Goal: Task Accomplishment & Management: Use online tool/utility

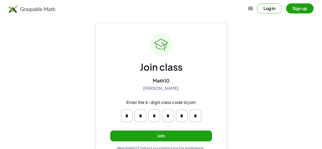
scroll to position [19, 0]
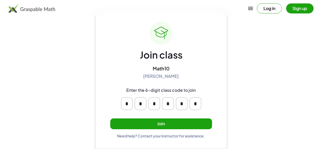
click at [170, 120] on button "Join" at bounding box center [161, 123] width 102 height 11
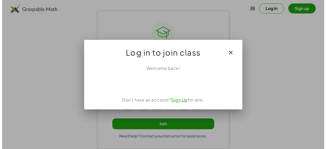
scroll to position [0, 0]
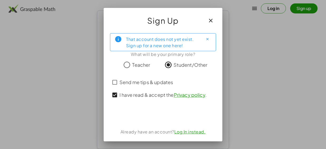
click at [112, 83] on div "Send me tips & updates" at bounding box center [163, 82] width 106 height 13
click at [210, 21] on icon "button" at bounding box center [211, 20] width 6 height 6
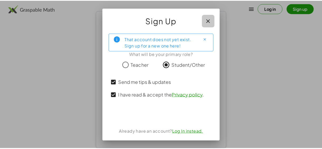
scroll to position [19, 0]
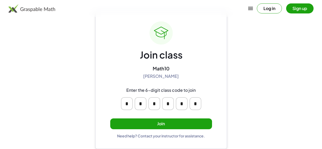
click at [173, 122] on button "Join" at bounding box center [161, 123] width 102 height 11
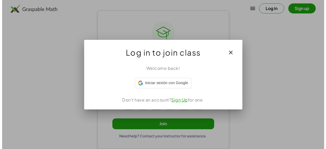
scroll to position [0, 0]
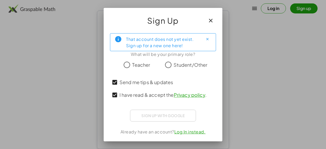
click at [153, 112] on div "Sign up with Google Iniciar sesión con Google Iniciar sesión con Google. Se abr…" at bounding box center [163, 116] width 66 height 12
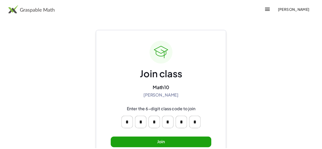
scroll to position [19, 0]
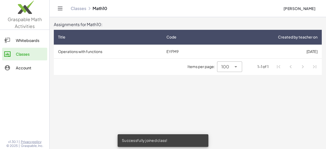
click at [233, 67] on icon at bounding box center [236, 67] width 6 height 6
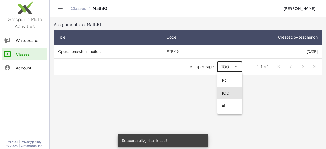
click at [233, 67] on icon at bounding box center [236, 67] width 6 height 6
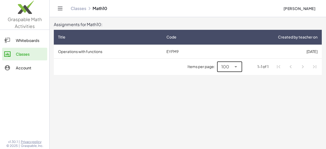
click at [305, 69] on li "Pagination Navigation" at bounding box center [302, 66] width 9 height 9
drag, startPoint x: 107, startPoint y: 50, endPoint x: 112, endPoint y: 108, distance: 58.7
click at [112, 108] on main "Assignments for Math10: Title Code Created by teacher on Operations with functi…" at bounding box center [188, 74] width 276 height 149
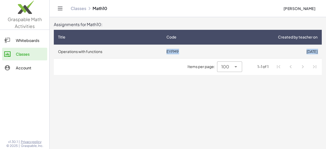
click at [106, 51] on td "Operations with functions" at bounding box center [108, 52] width 108 height 14
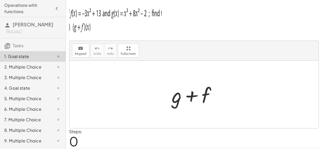
click at [175, 95] on div at bounding box center [196, 94] width 54 height 27
click at [80, 53] on span "keypad" at bounding box center [81, 54] width 12 height 4
click at [174, 95] on div at bounding box center [177, 95] width 10 height 25
click at [0, 0] on span at bounding box center [0, 0] width 0 height 0
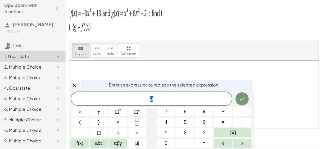
click at [177, 96] on span "g" at bounding box center [151, 98] width 161 height 7
click at [205, 100] on span "g ​" at bounding box center [151, 98] width 161 height 7
click at [167, 74] on div at bounding box center [193, 94] width 249 height 67
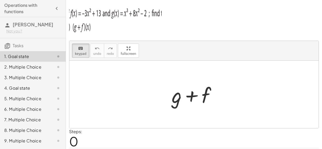
scroll to position [16, 0]
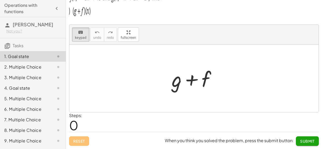
click at [211, 86] on div at bounding box center [196, 78] width 54 height 27
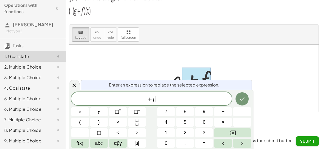
click at [215, 101] on span "+ f ​" at bounding box center [151, 98] width 161 height 7
click at [229, 69] on div at bounding box center [193, 78] width 249 height 67
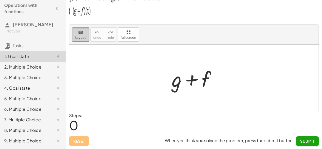
click at [84, 39] on span "keypad" at bounding box center [81, 38] width 12 height 4
click at [179, 80] on div at bounding box center [196, 78] width 54 height 27
drag, startPoint x: 219, startPoint y: 81, endPoint x: 206, endPoint y: 81, distance: 12.9
click at [215, 81] on div at bounding box center [196, 78] width 54 height 27
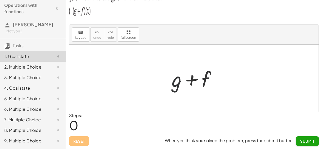
click at [206, 81] on div at bounding box center [196, 78] width 54 height 27
drag, startPoint x: 180, startPoint y: 91, endPoint x: 97, endPoint y: 50, distance: 92.8
click at [176, 91] on div at bounding box center [196, 78] width 54 height 27
click at [85, 35] on button "keyboard keypad" at bounding box center [80, 34] width 17 height 14
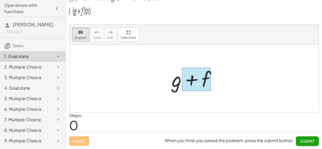
click at [187, 80] on div at bounding box center [196, 79] width 29 height 23
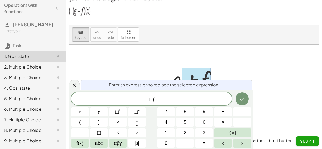
click at [168, 99] on span "+ f ​" at bounding box center [151, 98] width 161 height 7
click at [125, 56] on div at bounding box center [193, 78] width 249 height 67
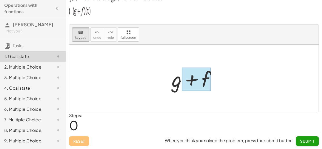
click at [194, 83] on div at bounding box center [196, 79] width 29 height 23
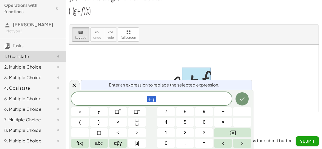
click at [202, 49] on div at bounding box center [193, 78] width 249 height 67
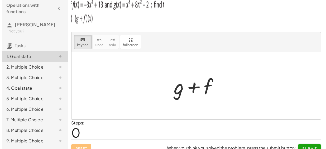
scroll to position [0, 0]
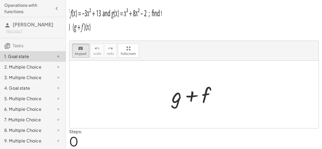
click at [34, 66] on div "2. Multiple Choice" at bounding box center [25, 67] width 42 height 6
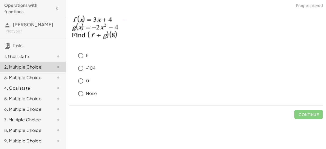
click at [44, 48] on h3 "Tasks" at bounding box center [33, 43] width 66 height 11
click at [44, 62] on div "2. Multiple Choice" at bounding box center [33, 67] width 66 height 11
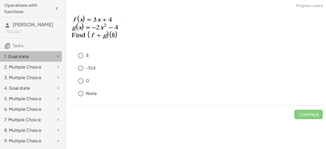
click at [42, 59] on div "1. Goal state" at bounding box center [25, 56] width 42 height 6
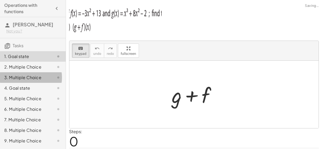
click at [40, 80] on div "3. Multiple Choice" at bounding box center [25, 77] width 42 height 6
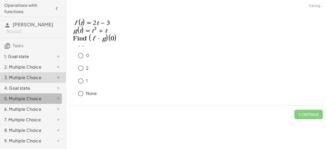
click at [38, 114] on div "5. Multiple Choice" at bounding box center [33, 119] width 66 height 11
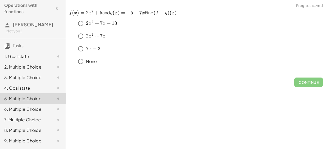
click at [36, 67] on div "2. Multiple Choice" at bounding box center [25, 67] width 42 height 6
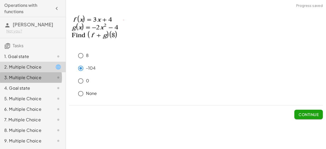
click at [32, 81] on div "3. Multiple Choice" at bounding box center [25, 77] width 42 height 6
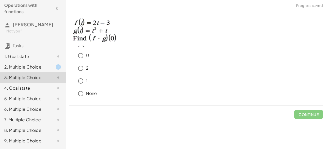
click at [280, 45] on p at bounding box center [196, 29] width 254 height 38
click at [274, 63] on div "2" at bounding box center [198, 68] width 247 height 11
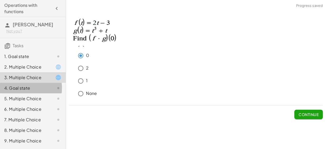
click at [38, 104] on div "4. Goal state" at bounding box center [33, 109] width 66 height 11
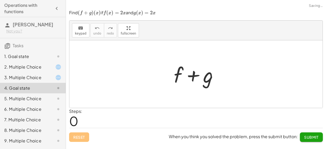
click at [197, 81] on div at bounding box center [198, 74] width 54 height 27
click at [175, 72] on div at bounding box center [198, 74] width 54 height 27
click at [207, 75] on div at bounding box center [198, 74] width 54 height 27
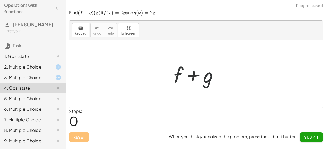
click at [179, 75] on div at bounding box center [198, 74] width 54 height 27
click at [81, 31] on icon "keyboard" at bounding box center [80, 28] width 5 height 6
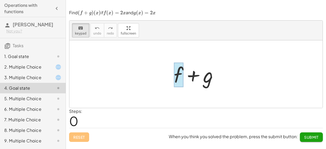
click at [178, 76] on div at bounding box center [178, 74] width 9 height 25
click at [30, 97] on div "5. Multiple Choice" at bounding box center [25, 98] width 42 height 6
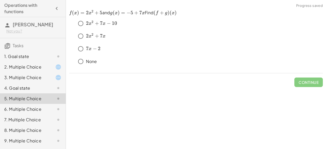
drag, startPoint x: 98, startPoint y: 20, endPoint x: 98, endPoint y: 17, distance: 3.3
click at [98, 17] on div "﻿ 2 x 2 + 7 x − 10 2x^2+7x-10 2 x 2 + 7 x − 10 ﻿ ﻿ 2 x 2 + 7 x 2x^2+7x 2 x 2 + …" at bounding box center [196, 42] width 254 height 53
drag, startPoint x: 98, startPoint y: 13, endPoint x: 133, endPoint y: 11, distance: 35.1
click at [133, 11] on p "﻿ f ( x ) = 2 x 2 + 5 f(x)=2x^2+5 f ( x ) = 2 x 2 + 5 ﻿ and ﻿ g ( x ) = − 5 + 7…" at bounding box center [196, 13] width 254 height 6
click at [156, 11] on p "﻿ f ( x ) = 2 x 2 + 5 f(x)=2x^2+5 f ( x ) = 2 x 2 + 5 ﻿ and ﻿ g ( x ) = − 5 + 7…" at bounding box center [196, 13] width 254 height 6
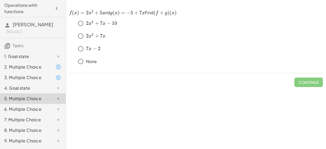
click at [21, 110] on div "6. Multiple Choice" at bounding box center [25, 109] width 42 height 6
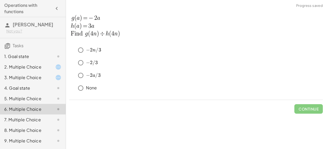
click at [18, 146] on div "8. Multiple Choice" at bounding box center [33, 151] width 66 height 11
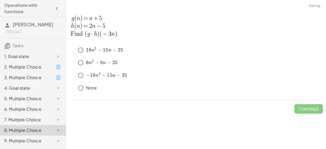
click at [20, 112] on div "6. Multiple Choice" at bounding box center [25, 109] width 42 height 6
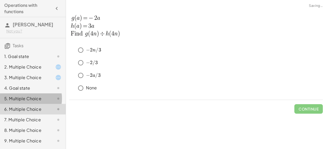
click at [21, 100] on div "5. Multiple Choice" at bounding box center [25, 98] width 42 height 6
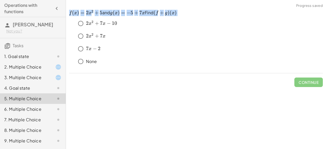
drag, startPoint x: 70, startPoint y: 11, endPoint x: 208, endPoint y: 8, distance: 138.5
click at [0, 0] on div "﻿ f ( x ) = 2 x 2 + 5 f(x)=2x^2+5 f ( x ) = 2 x 2 + 5 ﻿ and ﻿ g ( x ) = − 5 + 7…" at bounding box center [0, 0] width 0 height 0
copy p "f ( x ) = 2 x 2 + 5 ﻿ and ﻿ g ( x ) = − 5 + 7 x g(x)=-5+7x g ( x ) = − 5 + 7 x …"
click at [290, 26] on div "﻿ 2 x 2 + 7 x − 10 2x^2+7x-10 2 x 2 + 7 x − 10 ﻿" at bounding box center [198, 23] width 247 height 11
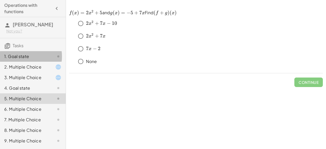
click at [36, 72] on div "1. Goal state" at bounding box center [33, 77] width 66 height 11
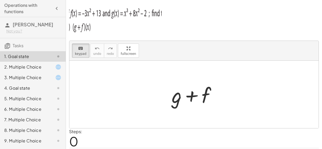
click at [297, 28] on p at bounding box center [194, 19] width 250 height 33
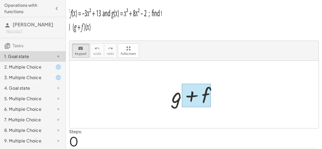
click at [184, 97] on div at bounding box center [196, 95] width 29 height 23
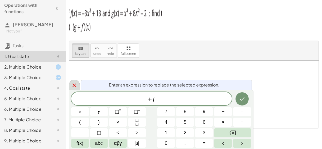
click at [71, 87] on icon at bounding box center [74, 85] width 6 height 6
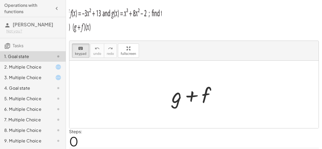
click at [283, 23] on p at bounding box center [194, 19] width 250 height 33
click at [31, 69] on div "2. Multiple Choice" at bounding box center [25, 67] width 42 height 6
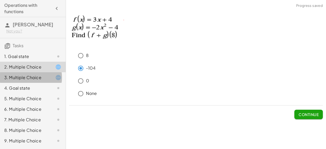
click at [31, 77] on div "3. Multiple Choice" at bounding box center [25, 77] width 42 height 6
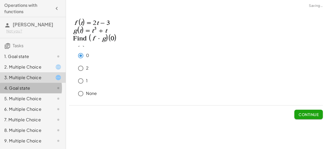
click at [28, 104] on div "4. Goal state" at bounding box center [33, 109] width 66 height 11
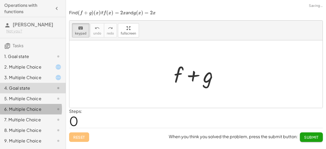
click at [27, 125] on div "6. Multiple Choice" at bounding box center [33, 130] width 66 height 11
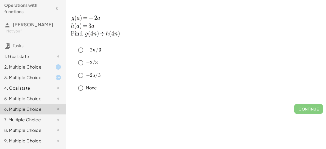
click at [304, 70] on div "﻿ − 2 a / 3 -2a/3 − 2 a /3 ﻿" at bounding box center [198, 75] width 247 height 11
click at [37, 56] on div "1. Goal state" at bounding box center [25, 56] width 42 height 6
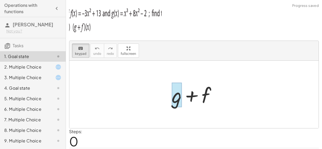
click at [178, 89] on div at bounding box center [177, 95] width 10 height 25
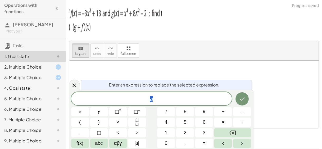
click at [164, 72] on div at bounding box center [193, 94] width 249 height 67
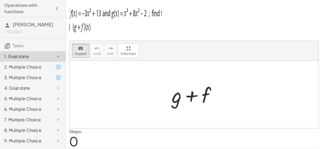
click at [271, 33] on p at bounding box center [194, 19] width 250 height 33
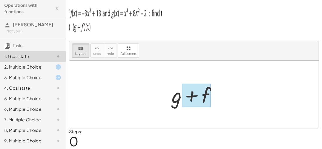
click at [211, 103] on div at bounding box center [196, 95] width 29 height 23
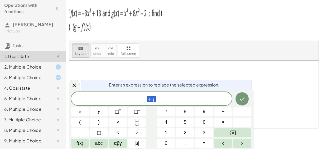
click at [208, 103] on div "+ f" at bounding box center [151, 98] width 161 height 13
click at [272, 90] on div at bounding box center [193, 94] width 249 height 67
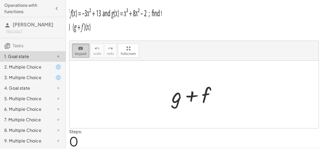
click at [81, 52] on span "keypad" at bounding box center [81, 54] width 12 height 4
drag, startPoint x: 122, startPoint y: 56, endPoint x: 133, endPoint y: 84, distance: 30.5
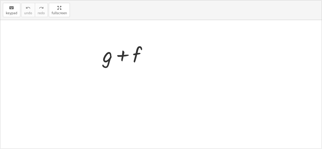
click at [133, 84] on div "keyboard keypad undo undo redo redo fullscreen + g + f ×" at bounding box center [160, 74] width 321 height 148
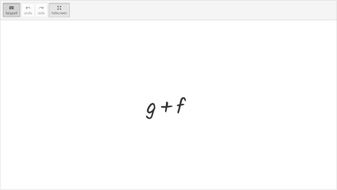
click at [11, 13] on span "keypad" at bounding box center [12, 13] width 12 height 4
drag, startPoint x: 177, startPoint y: 109, endPoint x: 92, endPoint y: 36, distance: 112.3
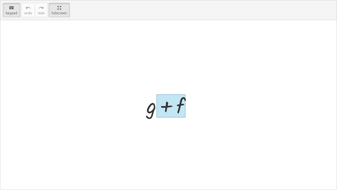
click at [162, 107] on div at bounding box center [171, 105] width 29 height 23
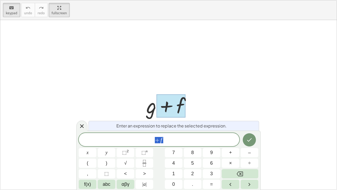
click at [186, 140] on span "+ f" at bounding box center [159, 139] width 161 height 7
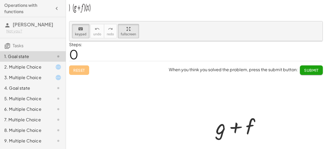
scroll to position [26, 0]
click at [83, 37] on button "keyboard keypad" at bounding box center [80, 31] width 17 height 14
click at [84, 35] on span "keypad" at bounding box center [81, 34] width 12 height 4
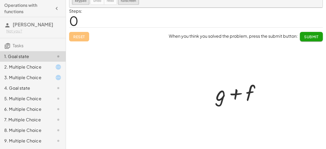
scroll to position [63, 0]
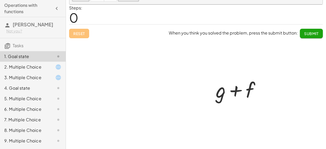
click at [82, 35] on div at bounding box center [195, 76] width 253 height 144
click at [79, 36] on div at bounding box center [195, 76] width 253 height 144
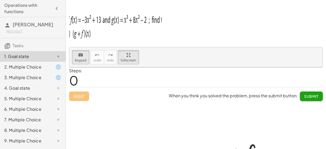
click at [101, 76] on div at bounding box center [195, 139] width 253 height 144
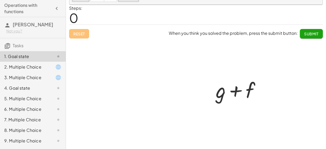
scroll to position [63, 0]
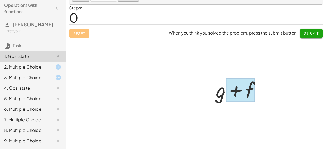
click at [242, 98] on div at bounding box center [240, 90] width 29 height 23
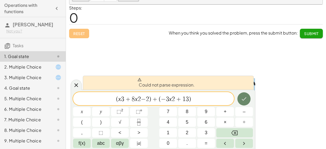
click at [239, 97] on button "Done" at bounding box center [243, 98] width 13 height 13
click at [243, 99] on icon "Done" at bounding box center [244, 99] width 6 height 6
click at [76, 89] on div at bounding box center [76, 85] width 11 height 10
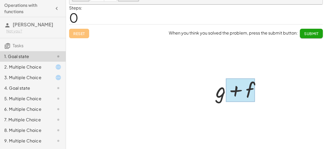
click at [250, 93] on div at bounding box center [240, 90] width 29 height 23
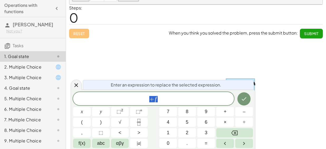
click at [193, 102] on span "+ f" at bounding box center [153, 98] width 161 height 7
click at [215, 48] on div at bounding box center [195, 76] width 253 height 144
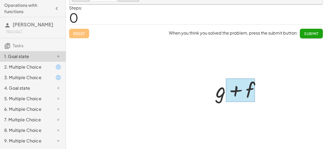
click at [228, 86] on div at bounding box center [240, 90] width 29 height 23
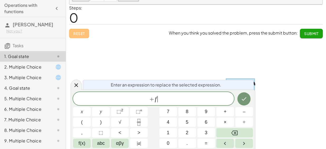
click at [158, 101] on span "+ f ​" at bounding box center [153, 98] width 161 height 7
drag, startPoint x: 124, startPoint y: 99, endPoint x: 154, endPoint y: 100, distance: 29.3
click at [154, 100] on span "+ f ( x 3 + 8 x 2 − 2 ) + ( − 3 x 2 + 1 3 )" at bounding box center [153, 98] width 161 height 7
drag, startPoint x: 143, startPoint y: 100, endPoint x: 189, endPoint y: 97, distance: 45.5
click at [247, 102] on icon "Done" at bounding box center [244, 99] width 6 height 6
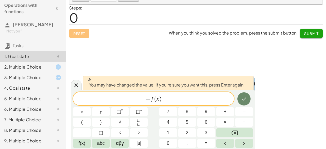
click at [247, 102] on icon "Done" at bounding box center [244, 99] width 6 height 6
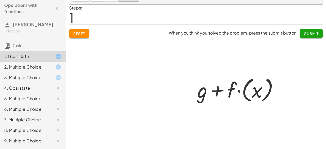
drag, startPoint x: 247, startPoint y: 102, endPoint x: 194, endPoint y: 100, distance: 52.5
click at [246, 102] on div at bounding box center [240, 89] width 90 height 29
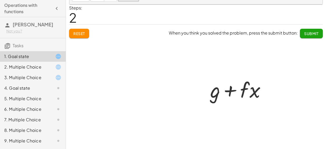
click at [257, 97] on div at bounding box center [240, 89] width 65 height 27
click at [198, 76] on div at bounding box center [195, 76] width 253 height 144
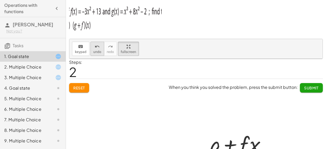
scroll to position [0, 0]
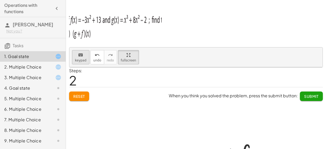
click at [86, 58] on button "keyboard keypad" at bounding box center [80, 57] width 17 height 14
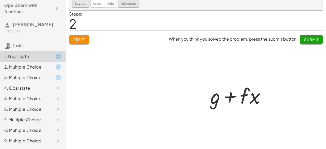
scroll to position [63, 0]
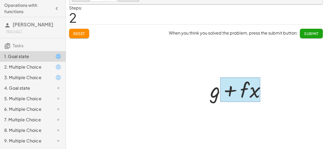
click at [243, 95] on div at bounding box center [240, 90] width 40 height 25
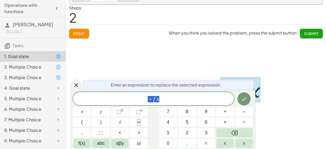
click at [200, 93] on div "+ f x" at bounding box center [153, 98] width 161 height 13
click at [146, 101] on var "g" at bounding box center [146, 98] width 3 height 7
drag, startPoint x: 145, startPoint y: 101, endPoint x: 118, endPoint y: 102, distance: 26.4
click at [245, 99] on icon "Done" at bounding box center [244, 98] width 5 height 3
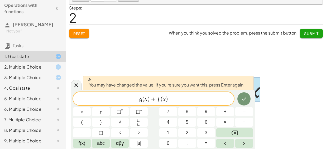
click at [70, 86] on div at bounding box center [195, 76] width 253 height 144
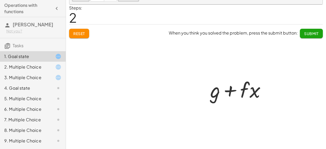
click at [287, 98] on div at bounding box center [195, 76] width 253 height 144
click at [23, 47] on span "Tasks" at bounding box center [18, 46] width 11 height 6
click at [17, 104] on div "4. Goal state" at bounding box center [33, 109] width 66 height 11
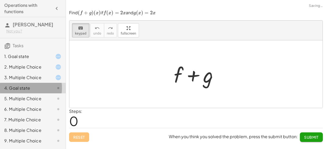
scroll to position [0, 0]
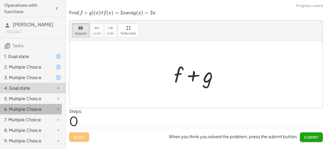
click at [40, 107] on div "6. Multiple Choice" at bounding box center [25, 109] width 42 height 6
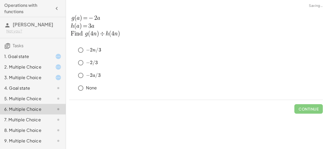
click at [36, 96] on div "5. Multiple Choice" at bounding box center [25, 98] width 42 height 6
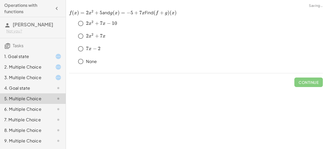
click at [41, 136] on div "7. Multiple Choice" at bounding box center [33, 141] width 66 height 11
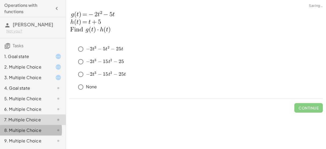
click at [38, 127] on div "8. Multiple Choice" at bounding box center [25, 130] width 42 height 6
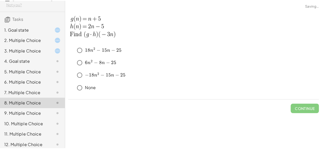
scroll to position [66, 0]
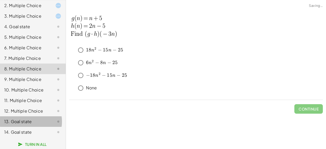
drag, startPoint x: 35, startPoint y: 125, endPoint x: 39, endPoint y: 129, distance: 5.0
click at [36, 127] on div "13. Goal state" at bounding box center [33, 121] width 66 height 11
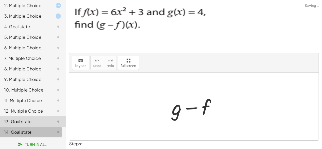
click at [39, 129] on div "14. Goal state" at bounding box center [25, 132] width 42 height 6
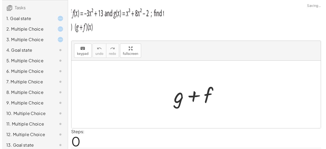
scroll to position [0, 0]
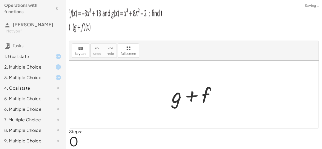
click at [23, 57] on div "1. Goal state" at bounding box center [25, 56] width 42 height 6
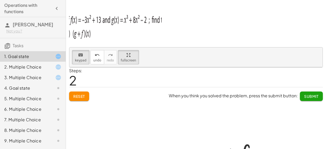
click at [281, 56] on div "keyboard keypad undo undo redo redo fullscreen" at bounding box center [195, 57] width 253 height 20
click at [85, 59] on span "keypad" at bounding box center [81, 61] width 12 height 4
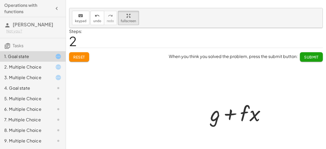
scroll to position [53, 0]
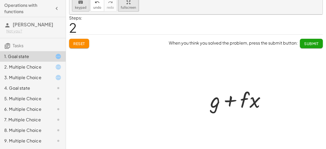
click at [81, 7] on span "keypad" at bounding box center [81, 8] width 12 height 4
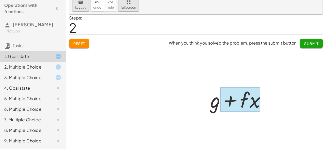
click at [253, 103] on div at bounding box center [240, 100] width 40 height 25
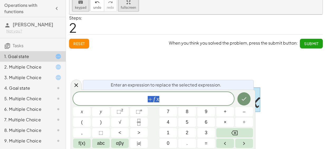
click at [262, 80] on div at bounding box center [195, 87] width 253 height 144
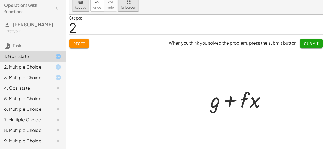
click at [210, 98] on div at bounding box center [240, 99] width 65 height 27
click at [213, 99] on div at bounding box center [215, 100] width 10 height 25
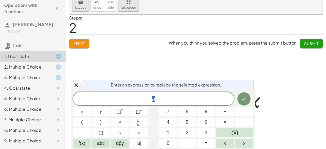
click at [203, 94] on div "g" at bounding box center [153, 98] width 161 height 13
drag, startPoint x: 148, startPoint y: 98, endPoint x: 150, endPoint y: 100, distance: 3.0
click at [150, 100] on span "g ( x ) + f ( x" at bounding box center [153, 98] width 161 height 7
click at [177, 100] on span "g ( x ) + f ( x" at bounding box center [153, 98] width 161 height 7
click at [239, 99] on button "Done" at bounding box center [243, 98] width 13 height 13
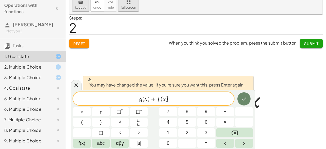
click at [241, 99] on icon "Done" at bounding box center [244, 99] width 6 height 6
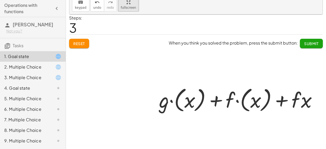
click at [241, 99] on div at bounding box center [239, 99] width 167 height 29
click at [241, 99] on div at bounding box center [239, 99] width 141 height 29
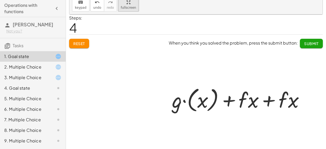
click at [250, 110] on div at bounding box center [239, 99] width 141 height 29
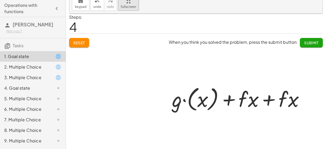
scroll to position [63, 0]
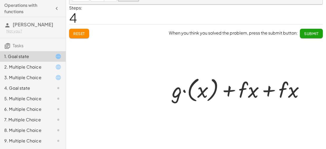
click at [301, 103] on div at bounding box center [239, 89] width 141 height 29
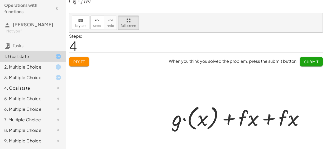
scroll to position [0, 0]
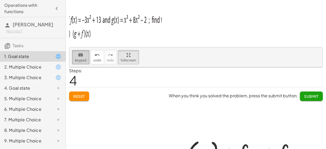
click at [83, 56] on div "keyboard" at bounding box center [81, 55] width 12 height 6
click at [80, 61] on span "keypad" at bounding box center [81, 61] width 12 height 4
click at [186, 134] on div at bounding box center [197, 139] width 257 height 144
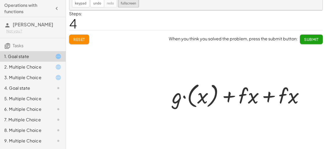
scroll to position [63, 0]
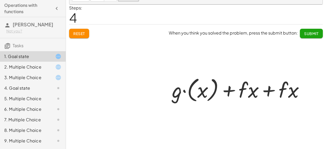
click at [198, 84] on div at bounding box center [239, 89] width 141 height 29
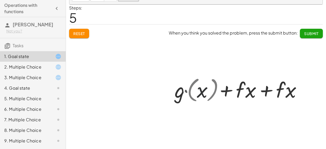
click at [196, 90] on div at bounding box center [239, 89] width 115 height 27
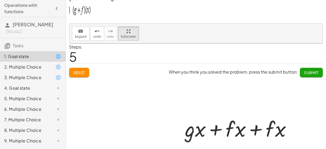
scroll to position [10, 0]
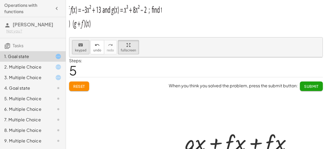
click at [78, 49] on span "keypad" at bounding box center [81, 51] width 12 height 4
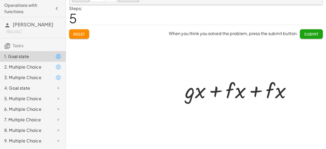
scroll to position [63, 0]
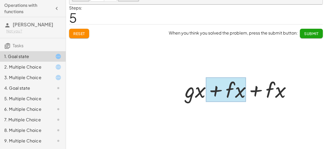
click at [236, 88] on div at bounding box center [226, 90] width 40 height 25
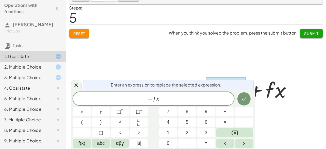
click at [264, 94] on div at bounding box center [239, 89] width 115 height 27
click at [271, 90] on div at bounding box center [239, 89] width 115 height 27
click at [160, 98] on span "+ f x ​" at bounding box center [153, 98] width 161 height 7
click at [73, 86] on div at bounding box center [76, 85] width 11 height 10
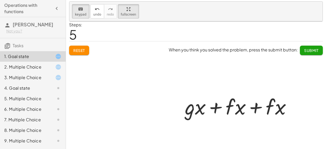
scroll to position [36, 0]
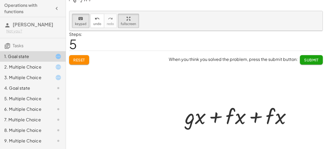
click at [78, 65] on div at bounding box center [197, 103] width 257 height 144
click at [80, 61] on div at bounding box center [197, 103] width 257 height 144
click at [82, 61] on div at bounding box center [197, 103] width 257 height 144
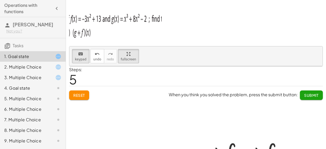
scroll to position [0, 0]
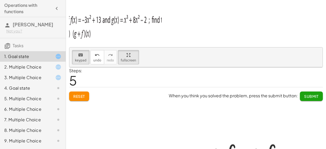
click at [80, 98] on div at bounding box center [197, 139] width 257 height 144
click at [80, 97] on div at bounding box center [197, 139] width 257 height 144
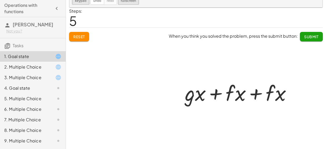
scroll to position [63, 0]
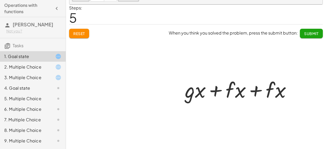
click at [234, 103] on div "+ g + f + g + · f · ( x ) + g + · f · x + · g · ( x ) + · f · ( x ) + · f · x +…" at bounding box center [238, 89] width 122 height 30
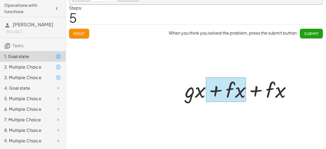
click at [233, 96] on div at bounding box center [226, 90] width 40 height 25
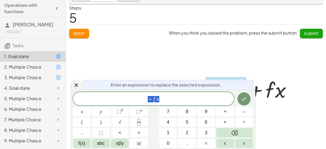
click at [69, 37] on div "Reset When you think you solved the problem, press the submit button: Submit" at bounding box center [196, 31] width 254 height 14
click at [72, 36] on div at bounding box center [197, 76] width 257 height 144
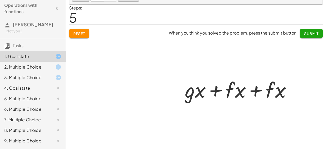
click at [82, 29] on div at bounding box center [197, 76] width 257 height 144
click at [82, 34] on div at bounding box center [197, 76] width 257 height 144
click at [0, 0] on div "keyboard keypad undo undo redo redo fullscreen + g + f + g + · f · ( x ) + g + …" at bounding box center [0, 0] width 0 height 0
click at [78, 33] on div at bounding box center [197, 76] width 257 height 144
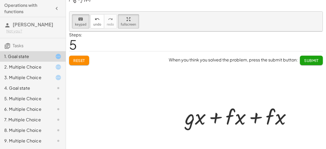
scroll to position [0, 0]
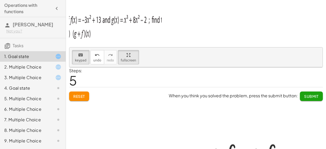
click at [78, 93] on div at bounding box center [197, 139] width 257 height 144
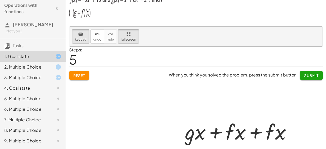
scroll to position [63, 0]
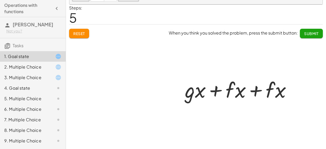
click at [272, 97] on div at bounding box center [239, 89] width 115 height 27
click at [271, 93] on div at bounding box center [239, 89] width 115 height 27
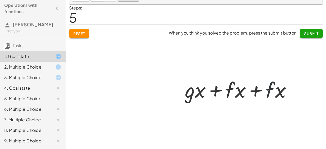
scroll to position [10, 0]
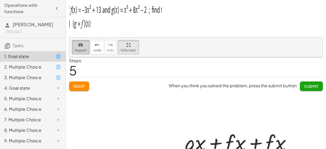
click at [80, 50] on span "keypad" at bounding box center [81, 51] width 12 height 4
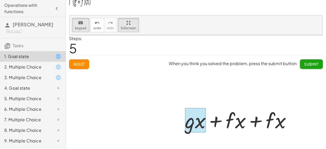
scroll to position [63, 0]
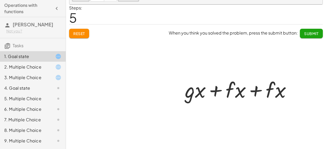
click at [224, 91] on div at bounding box center [239, 89] width 115 height 27
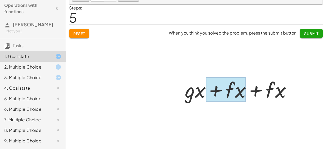
click at [233, 95] on div at bounding box center [226, 90] width 40 height 25
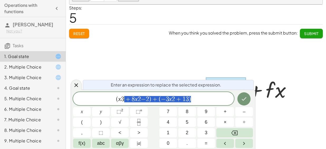
drag, startPoint x: 126, startPoint y: 101, endPoint x: 214, endPoint y: 102, distance: 87.6
drag, startPoint x: 175, startPoint y: 100, endPoint x: 109, endPoint y: 103, distance: 66.0
click at [109, 103] on div "**********" at bounding box center [153, 98] width 161 height 13
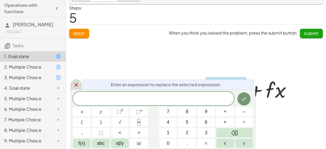
click at [75, 83] on icon at bounding box center [76, 85] width 6 height 6
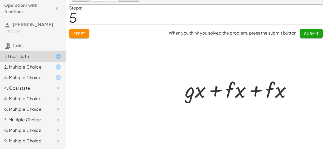
click at [77, 28] on div at bounding box center [197, 76] width 257 height 144
click at [80, 31] on div at bounding box center [197, 76] width 257 height 144
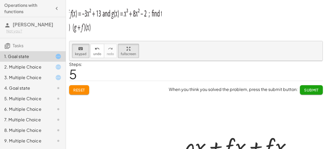
scroll to position [0, 0]
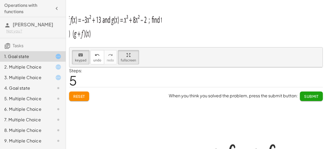
click at [203, 134] on div at bounding box center [197, 139] width 257 height 144
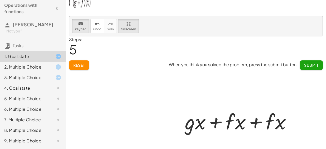
scroll to position [53, 0]
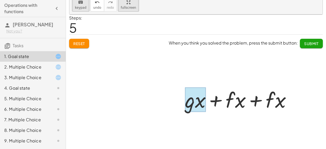
click at [191, 103] on div at bounding box center [195, 100] width 21 height 25
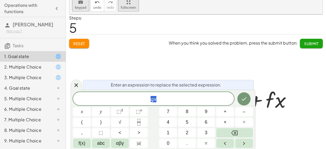
drag, startPoint x: 69, startPoint y: 36, endPoint x: 70, endPoint y: 45, distance: 9.3
click at [0, 0] on div "keyboard keypad undo undo redo redo fullscreen + g + f + g + · f · ( x ) + g + …" at bounding box center [0, 0] width 0 height 0
click at [75, 46] on div at bounding box center [197, 87] width 257 height 144
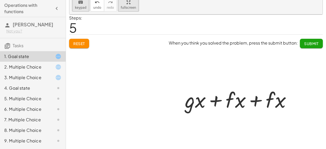
click at [75, 46] on div at bounding box center [197, 87] width 257 height 144
click at [210, 110] on div at bounding box center [239, 99] width 115 height 27
click at [198, 104] on div at bounding box center [195, 100] width 21 height 25
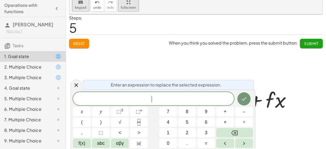
click at [254, 97] on div "Enter an expression to replace the selected expression. ​ x y ⬚ 2 ⬚ n 7 8 9 + –…" at bounding box center [163, 119] width 185 height 59
click at [249, 97] on button "Done" at bounding box center [243, 98] width 13 height 13
click at [242, 98] on icon "Done" at bounding box center [244, 99] width 6 height 6
click at [91, 107] on div at bounding box center [82, 111] width 18 height 9
click at [242, 100] on icon "Done" at bounding box center [244, 99] width 6 height 6
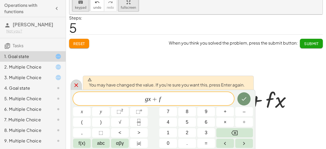
click at [73, 85] on div at bounding box center [76, 85] width 11 height 10
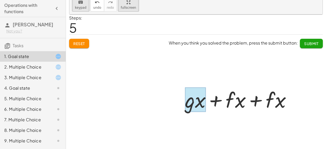
click at [199, 104] on div at bounding box center [195, 100] width 21 height 25
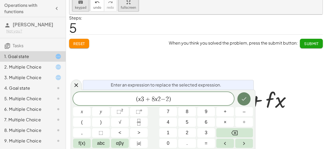
click at [240, 95] on button "Done" at bounding box center [243, 98] width 13 height 13
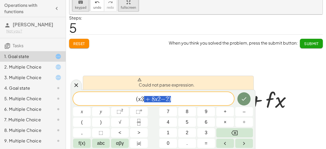
drag, startPoint x: 172, startPoint y: 99, endPoint x: 146, endPoint y: 100, distance: 26.9
click at [146, 100] on span "( x 3 + 8 x 2 − 2 )" at bounding box center [153, 98] width 161 height 7
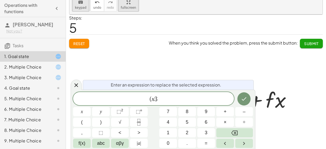
click at [150, 98] on span "(" at bounding box center [150, 99] width 2 height 6
click at [152, 98] on var "x" at bounding box center [153, 98] width 3 height 7
click at [244, 97] on icon "Done" at bounding box center [244, 99] width 6 height 6
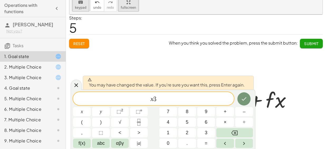
click at [181, 98] on span "​ x 3" at bounding box center [153, 98] width 161 height 7
click at [152, 98] on var "x" at bounding box center [152, 98] width 3 height 7
click at [165, 102] on span "x 3 ​" at bounding box center [153, 98] width 161 height 7
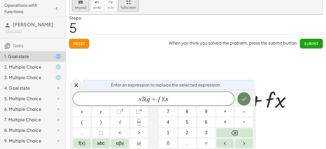
click at [240, 97] on button "Done" at bounding box center [243, 98] width 13 height 13
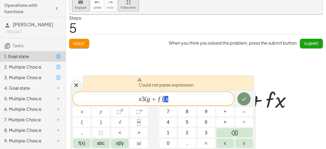
drag, startPoint x: 171, startPoint y: 102, endPoint x: 164, endPoint y: 102, distance: 6.9
click at [164, 102] on span "x 3 ( g + f ) ( x" at bounding box center [153, 98] width 161 height 7
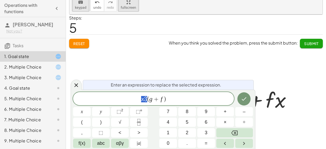
drag, startPoint x: 146, startPoint y: 102, endPoint x: 141, endPoint y: 102, distance: 5.0
click at [149, 100] on span "(" at bounding box center [148, 99] width 2 height 6
drag, startPoint x: 143, startPoint y: 102, endPoint x: 126, endPoint y: 102, distance: 16.6
drag, startPoint x: 150, startPoint y: 98, endPoint x: 165, endPoint y: 99, distance: 14.5
click at [248, 99] on button "Done" at bounding box center [243, 98] width 13 height 13
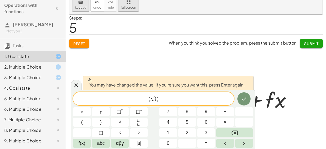
click at [212, 99] on span "( x 3 ​ )" at bounding box center [153, 98] width 161 height 7
click at [157, 100] on span ")" at bounding box center [157, 99] width 2 height 6
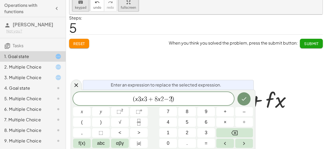
click at [161, 99] on span "2" at bounding box center [162, 99] width 3 height 6
click at [166, 98] on span "−" at bounding box center [166, 99] width 5 height 6
click at [149, 97] on span "+" at bounding box center [153, 99] width 8 height 6
click at [141, 100] on span "3" at bounding box center [142, 99] width 3 height 6
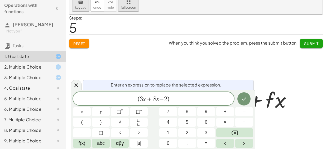
click at [160, 97] on span "−" at bounding box center [161, 99] width 5 height 6
click at [244, 97] on icon "Done" at bounding box center [244, 99] width 6 height 6
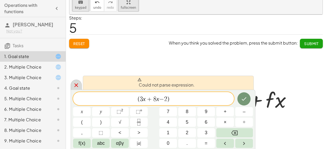
click at [76, 86] on icon at bounding box center [76, 85] width 6 height 6
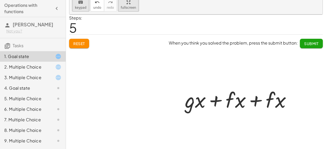
click at [82, 44] on div at bounding box center [197, 87] width 257 height 144
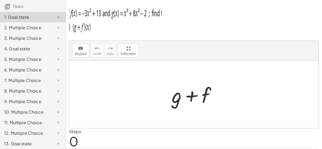
scroll to position [66, 0]
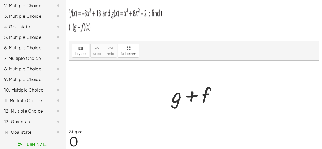
click at [290, 20] on p at bounding box center [194, 19] width 250 height 33
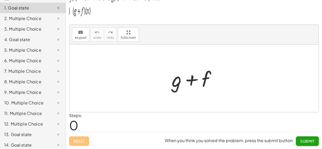
scroll to position [39, 0]
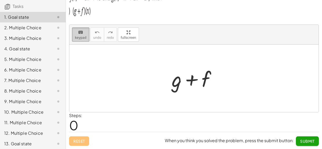
click at [80, 32] on icon "keyboard" at bounding box center [80, 32] width 5 height 6
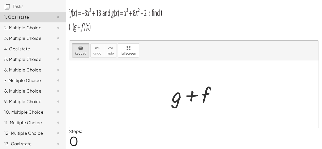
scroll to position [0, 0]
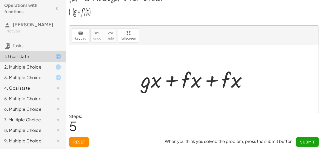
scroll to position [16, 0]
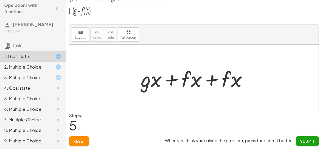
click at [81, 142] on span "Reset" at bounding box center [79, 141] width 12 height 5
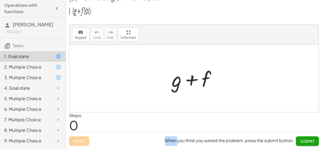
click at [81, 142] on div "Reset When you think you solved the problem, press the submit button: Submit" at bounding box center [194, 139] width 250 height 14
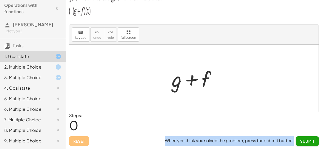
click at [81, 142] on div "Reset When you think you solved the problem, press the submit button: Submit" at bounding box center [194, 139] width 250 height 14
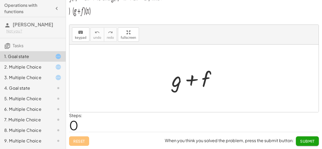
click at [112, 115] on div "Steps: 0" at bounding box center [194, 122] width 250 height 20
click at [36, 68] on div "2. Multiple Choice" at bounding box center [25, 67] width 42 height 6
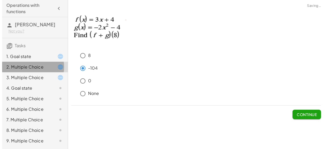
scroll to position [0, 0]
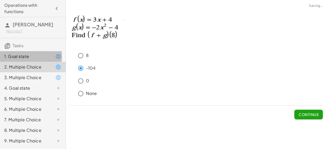
click at [36, 54] on div "1. Goal state" at bounding box center [25, 56] width 42 height 6
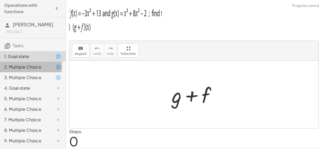
click at [33, 65] on div "2. Multiple Choice" at bounding box center [25, 67] width 42 height 6
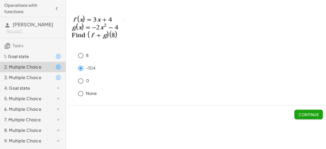
click at [310, 113] on span "Continue" at bounding box center [308, 114] width 20 height 5
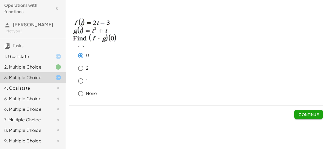
click at [303, 116] on span "Continue" at bounding box center [308, 114] width 20 height 5
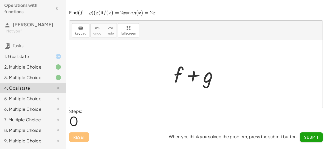
click at [36, 114] on div "5. Multiple Choice" at bounding box center [33, 119] width 66 height 11
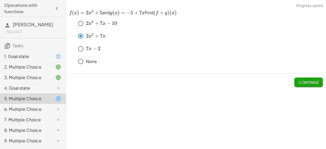
click at [303, 85] on button "Continue" at bounding box center [308, 82] width 28 height 9
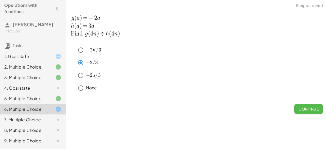
click at [306, 106] on button "Continue" at bounding box center [308, 108] width 28 height 9
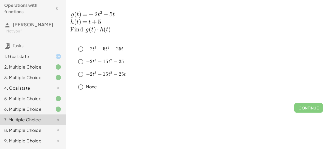
click at [87, 74] on span "−" at bounding box center [88, 74] width 4 height 6
click at [300, 107] on span "Continue" at bounding box center [308, 107] width 20 height 5
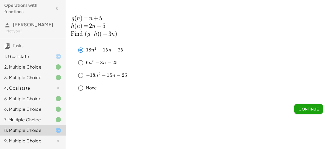
click at [314, 110] on span "Continue" at bounding box center [308, 109] width 20 height 5
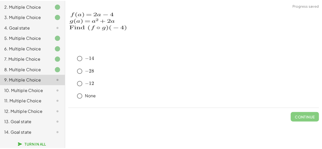
scroll to position [66, 0]
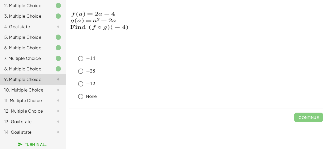
drag, startPoint x: 125, startPoint y: 65, endPoint x: 126, endPoint y: 103, distance: 38.8
click at [126, 103] on div "﻿ − 14 -14 − 14 ﻿ ﻿ − 28 -28 − 28 ﻿ ﻿ − 12 -12 − 12 ﻿ None" at bounding box center [196, 78] width 254 height 51
click at [87, 97] on p "None" at bounding box center [91, 96] width 11 height 6
click at [0, 0] on div "﻿ − 14 -14 − 14 ﻿ ﻿ − 28 -28 − 28 ﻿ ﻿ − 12 -12 − 12 ﻿ None Continue" at bounding box center [0, 0] width 0 height 0
click at [315, 115] on span "Continue" at bounding box center [308, 117] width 20 height 5
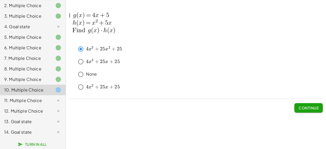
click at [88, 88] on span "4" at bounding box center [87, 87] width 3 height 6
click at [306, 105] on button "Continue" at bounding box center [308, 107] width 28 height 9
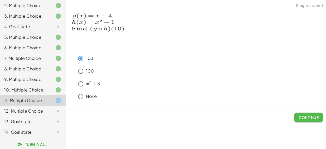
click at [313, 117] on span "Continue" at bounding box center [308, 117] width 20 height 5
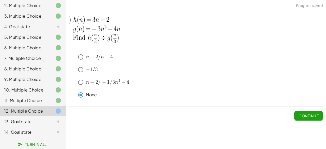
click at [313, 115] on span "Continue" at bounding box center [308, 115] width 20 height 5
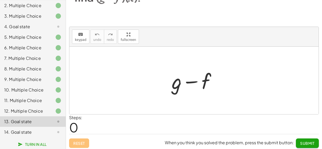
scroll to position [26, 0]
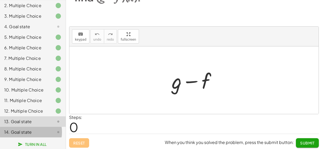
click at [41, 133] on div "14. Goal state" at bounding box center [25, 132] width 42 height 6
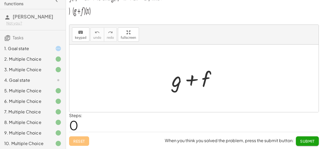
scroll to position [0, 0]
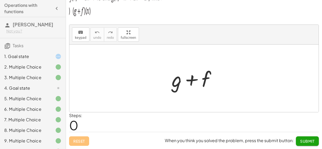
click at [47, 87] on div at bounding box center [54, 88] width 15 height 6
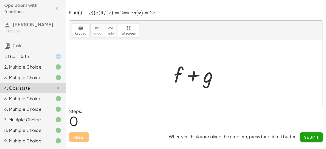
click at [20, 72] on div "1. Goal state" at bounding box center [33, 77] width 66 height 11
